Goal: Book appointment/travel/reservation

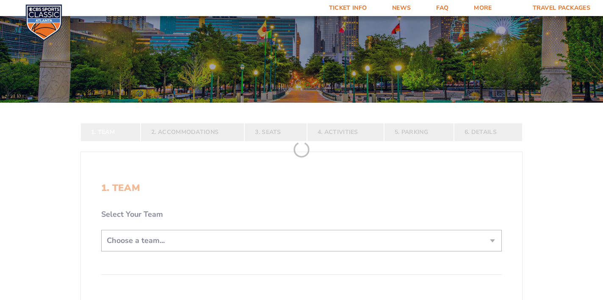
scroll to position [103, 0]
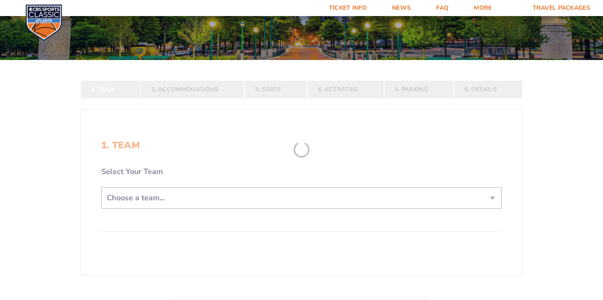
click at [162, 196] on form "[US_STATE] [US_STATE] Travel Package [US_STATE][GEOGRAPHIC_DATA] [US_STATE] Sta…" at bounding box center [301, 138] width 603 height 482
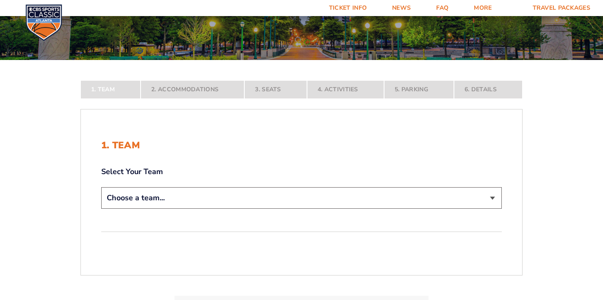
select select "12956"
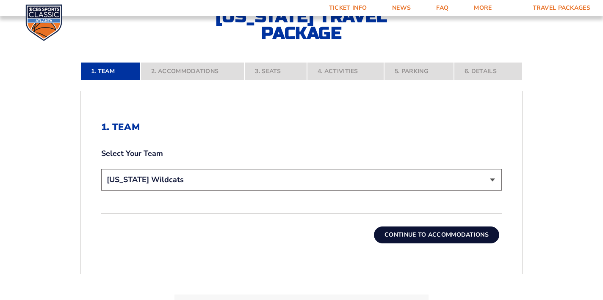
scroll to position [242, 0]
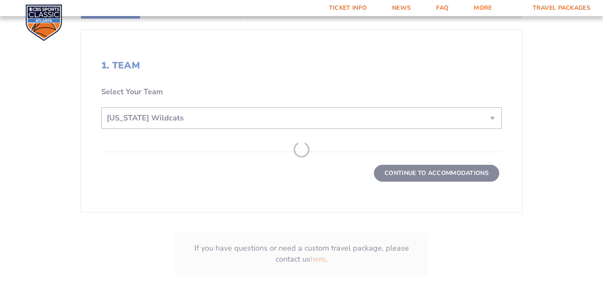
click at [423, 178] on form "[US_STATE] [US_STATE] Travel Package [US_STATE][GEOGRAPHIC_DATA] [US_STATE] Sta…" at bounding box center [301, 37] width 603 height 558
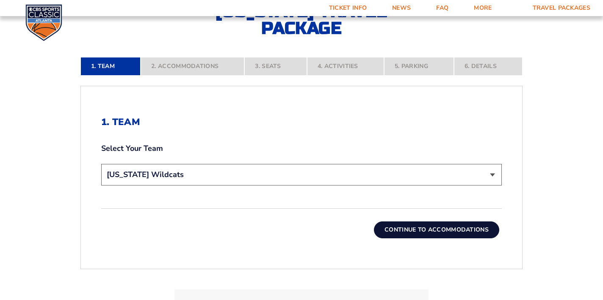
click at [468, 229] on button "Continue To Accommodations" at bounding box center [436, 230] width 125 height 17
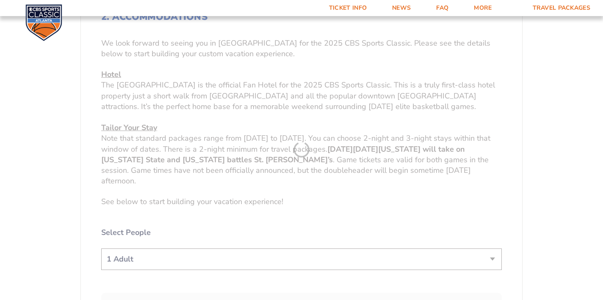
scroll to position [372, 0]
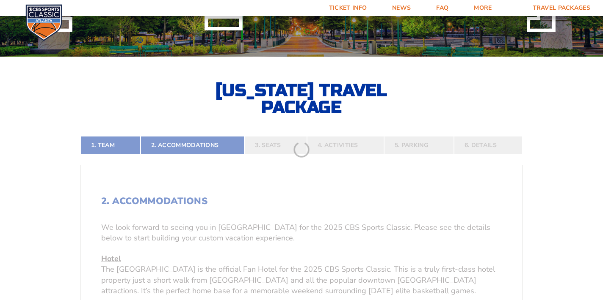
scroll to position [0, 0]
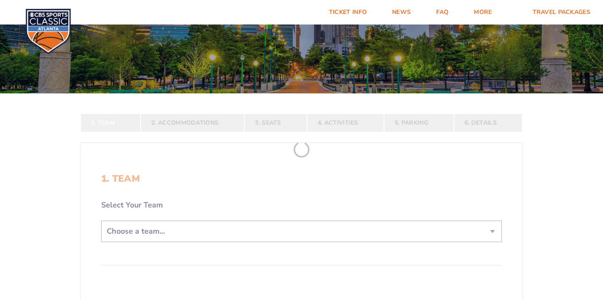
scroll to position [148, 0]
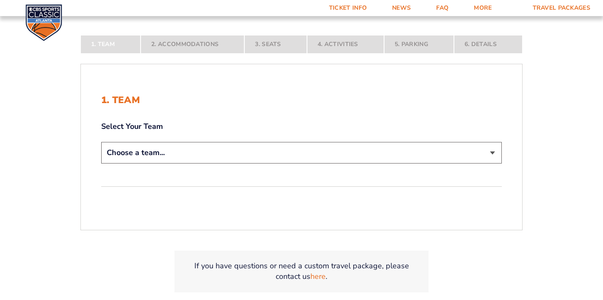
click at [479, 152] on select "Choose a team... [US_STATE] Wildcats [US_STATE] State Buckeyes [US_STATE] Tar H…" at bounding box center [301, 153] width 400 height 22
select select "12956"
